Goal: Navigation & Orientation: Find specific page/section

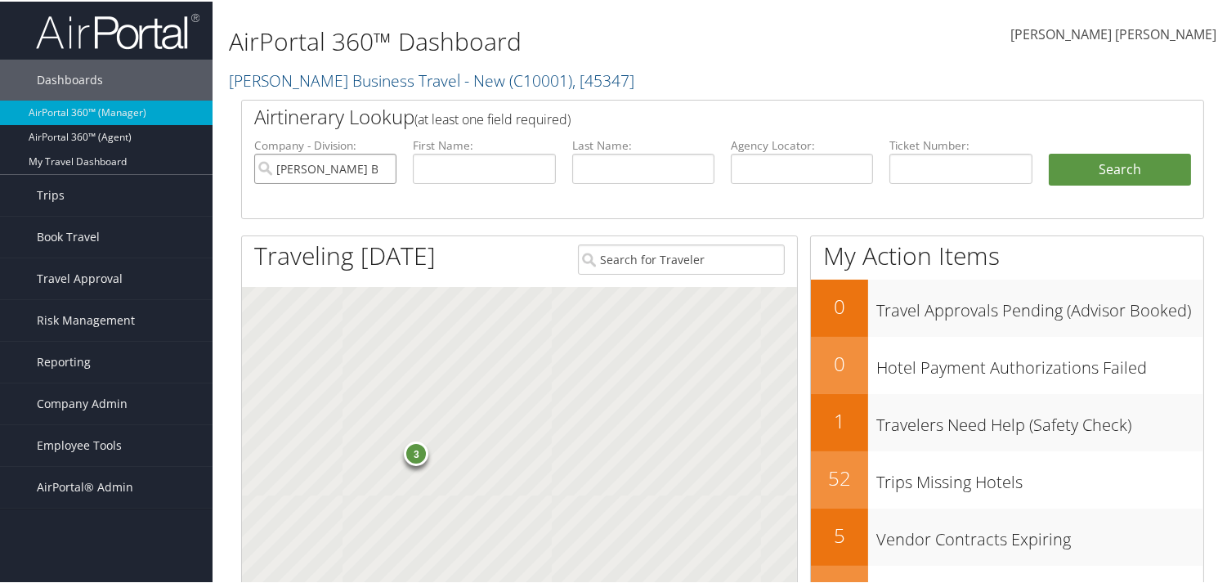
drag, startPoint x: 377, startPoint y: 164, endPoint x: 386, endPoint y: 164, distance: 9.0
click at [385, 164] on input "[PERSON_NAME] Business Travel - New" at bounding box center [325, 167] width 142 height 30
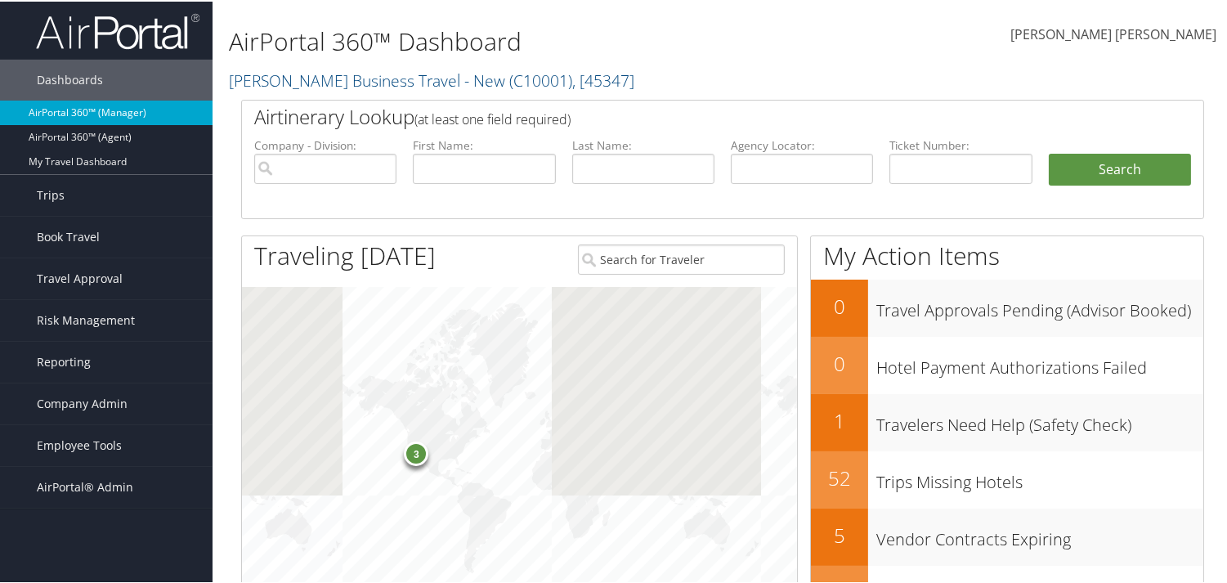
click at [132, 105] on link "AirPortal 360™ (Manager)" at bounding box center [106, 111] width 213 height 25
